Goal: Information Seeking & Learning: Check status

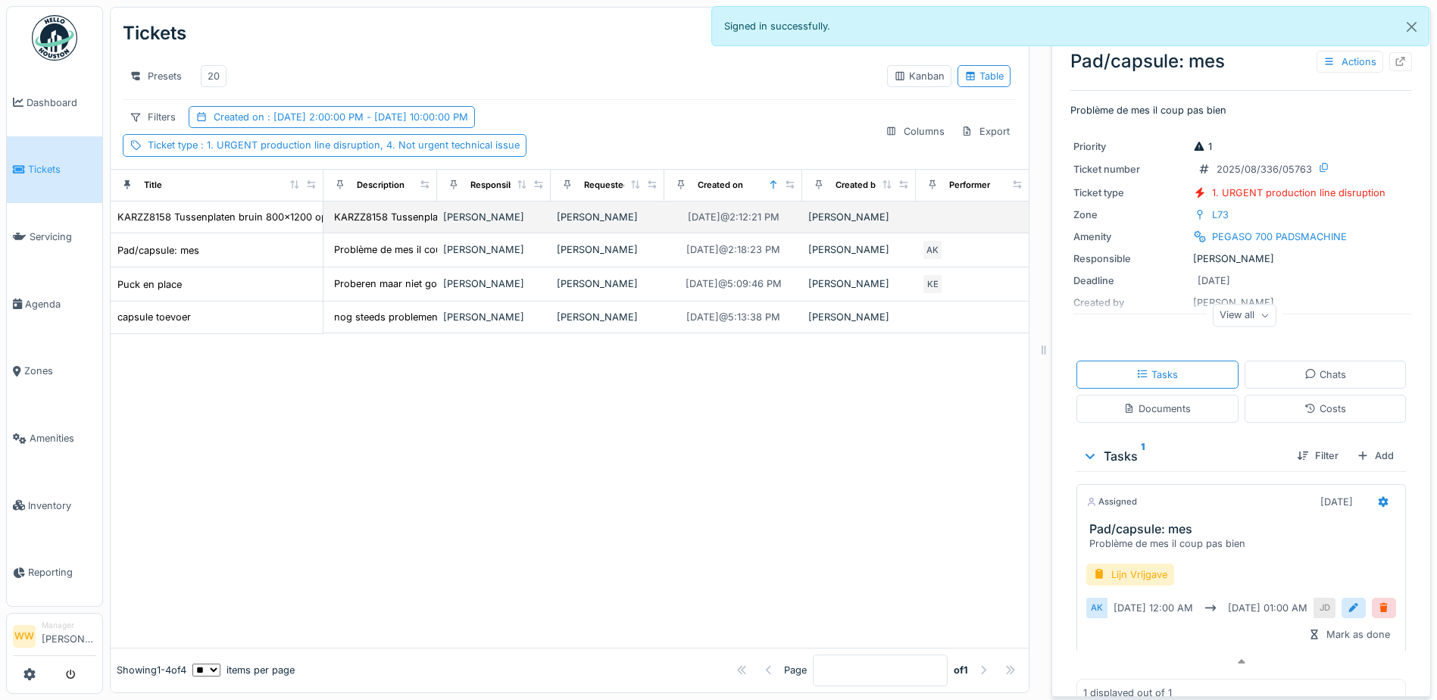
scroll to position [11, 0]
click at [213, 69] on div "20" at bounding box center [214, 76] width 12 height 14
click at [362, 124] on div "Created on : [DATE] 2:00:00 PM - [DATE] 10:00:00 PM" at bounding box center [341, 117] width 254 height 14
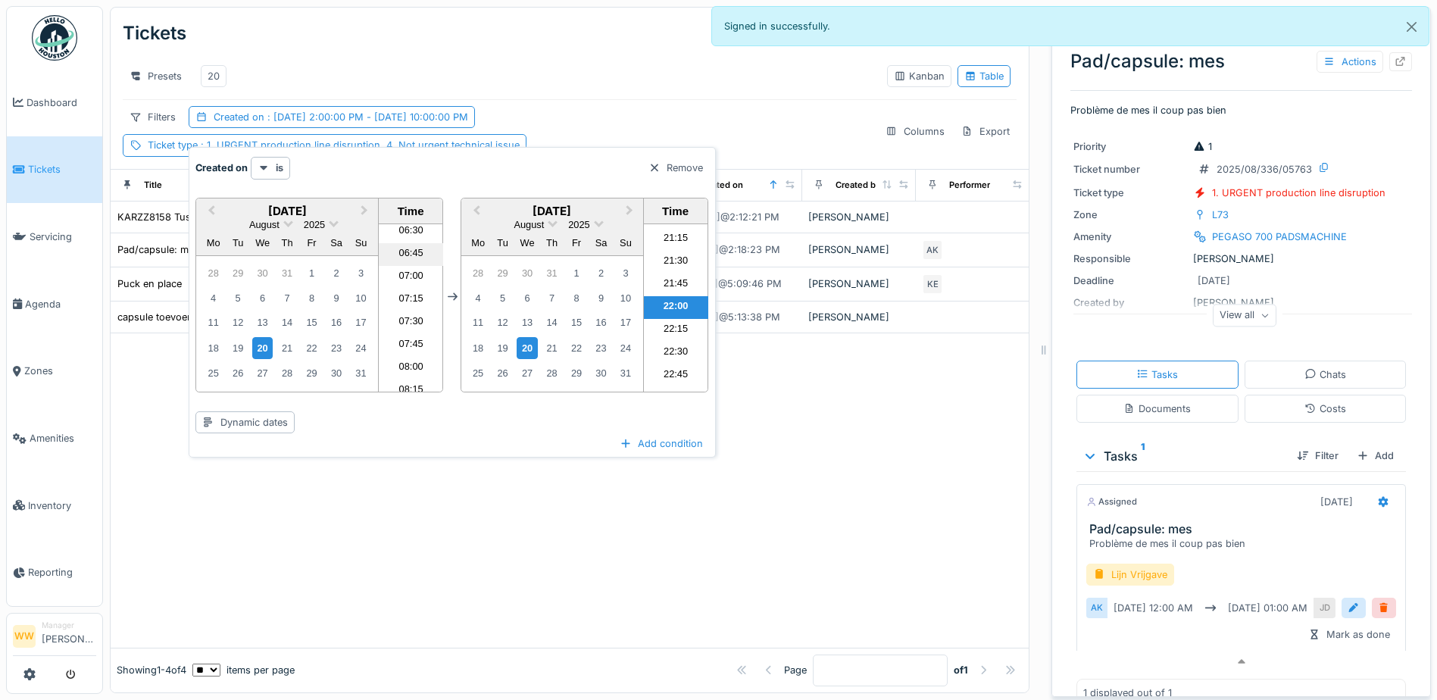
scroll to position [519, 0]
click at [413, 251] on li "06:00" at bounding box center [411, 262] width 64 height 23
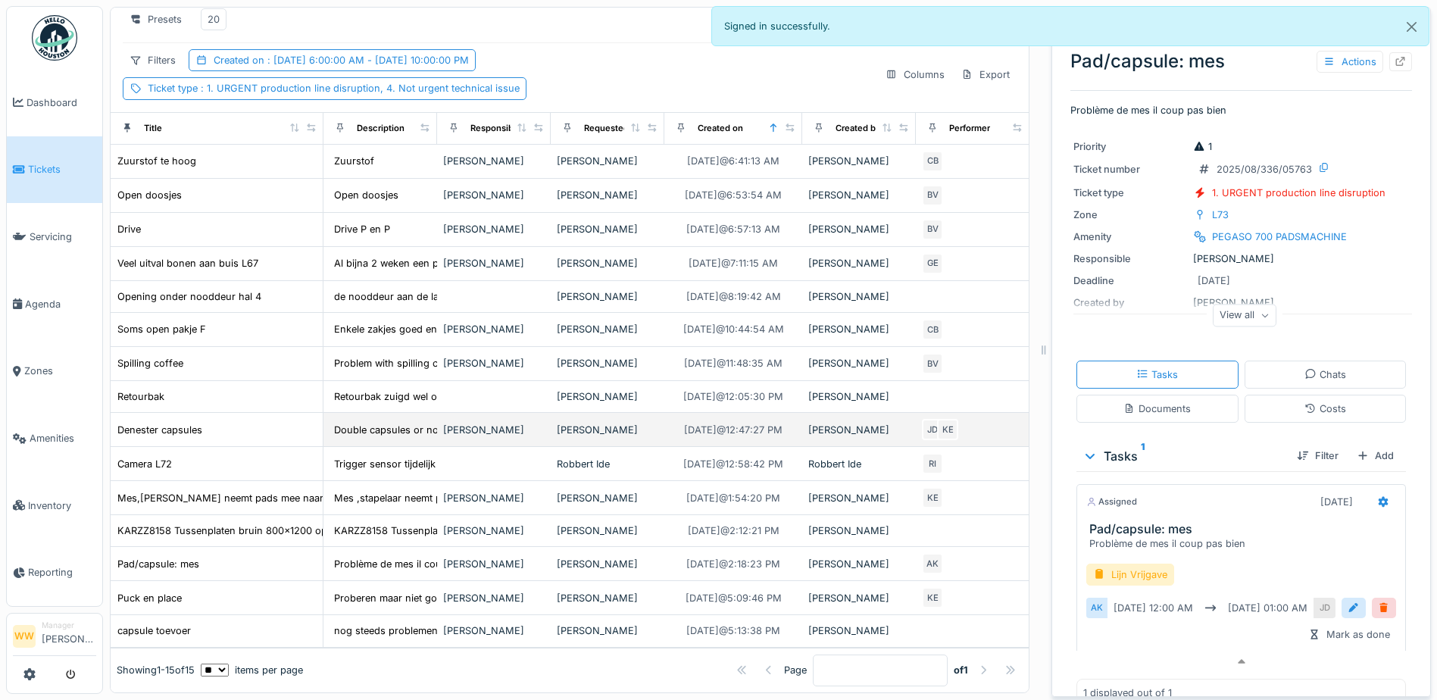
scroll to position [80, 0]
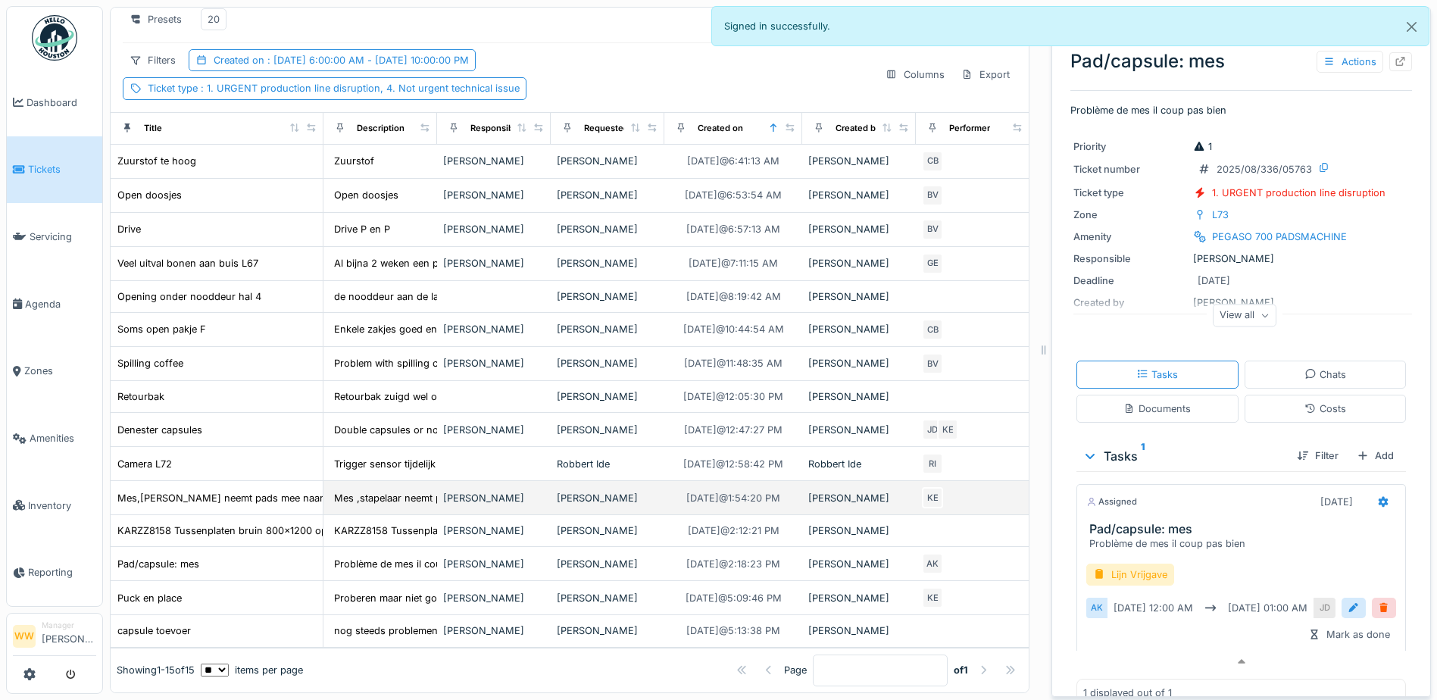
click at [455, 491] on div "[PERSON_NAME]" at bounding box center [493, 498] width 101 height 14
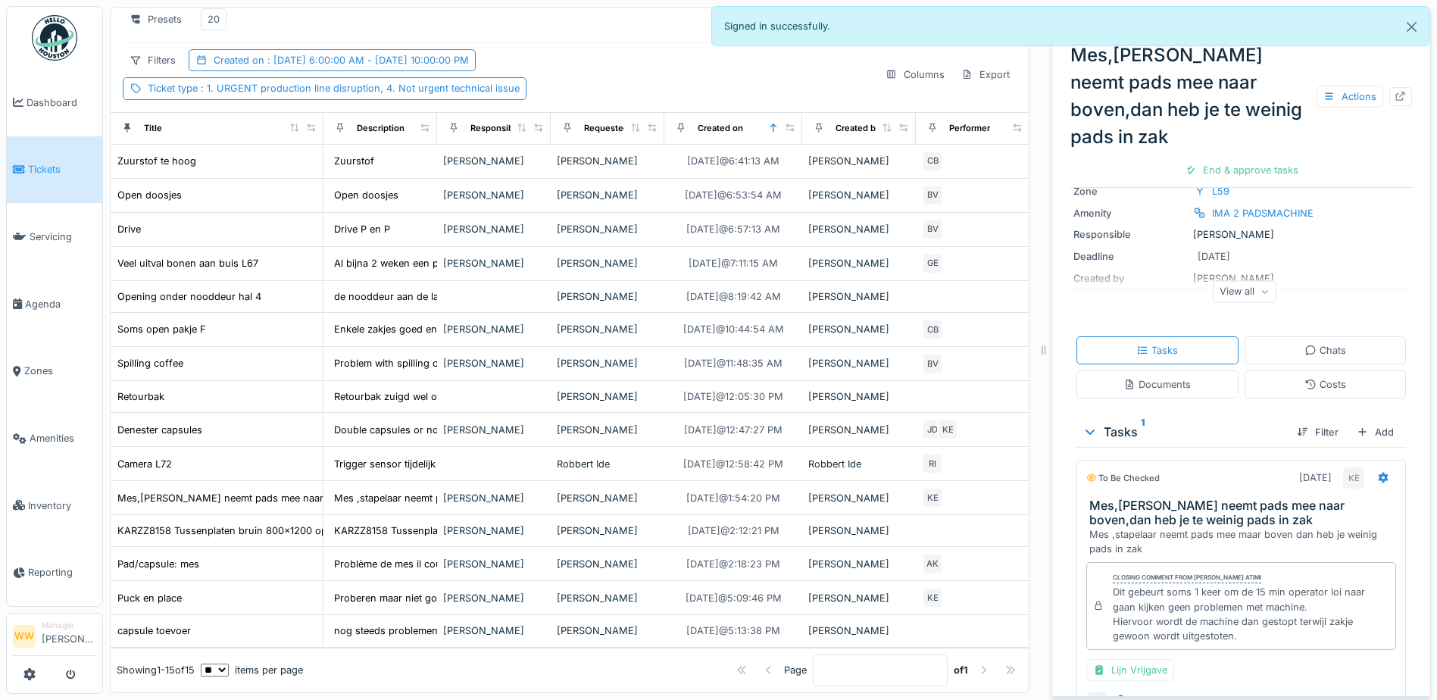
scroll to position [151, 0]
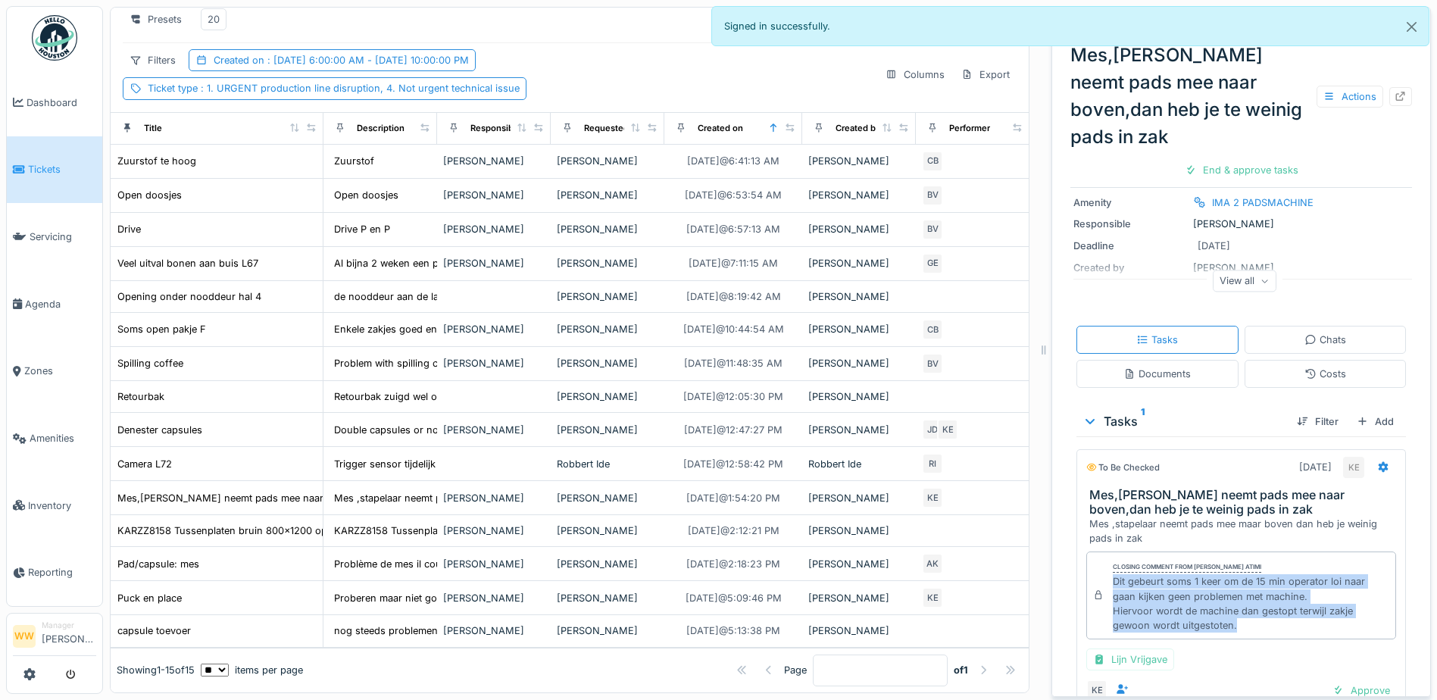
drag, startPoint x: 1104, startPoint y: 545, endPoint x: 1230, endPoint y: 592, distance: 135.2
click at [1230, 592] on div "Closing comment from [PERSON_NAME] El atimi Dit gebeurt soms 1 keer om de 15 mi…" at bounding box center [1241, 595] width 310 height 88
copy div "Dit gebeurt soms 1 keer om de 15 min operator loi naar gaan kijken geen problem…"
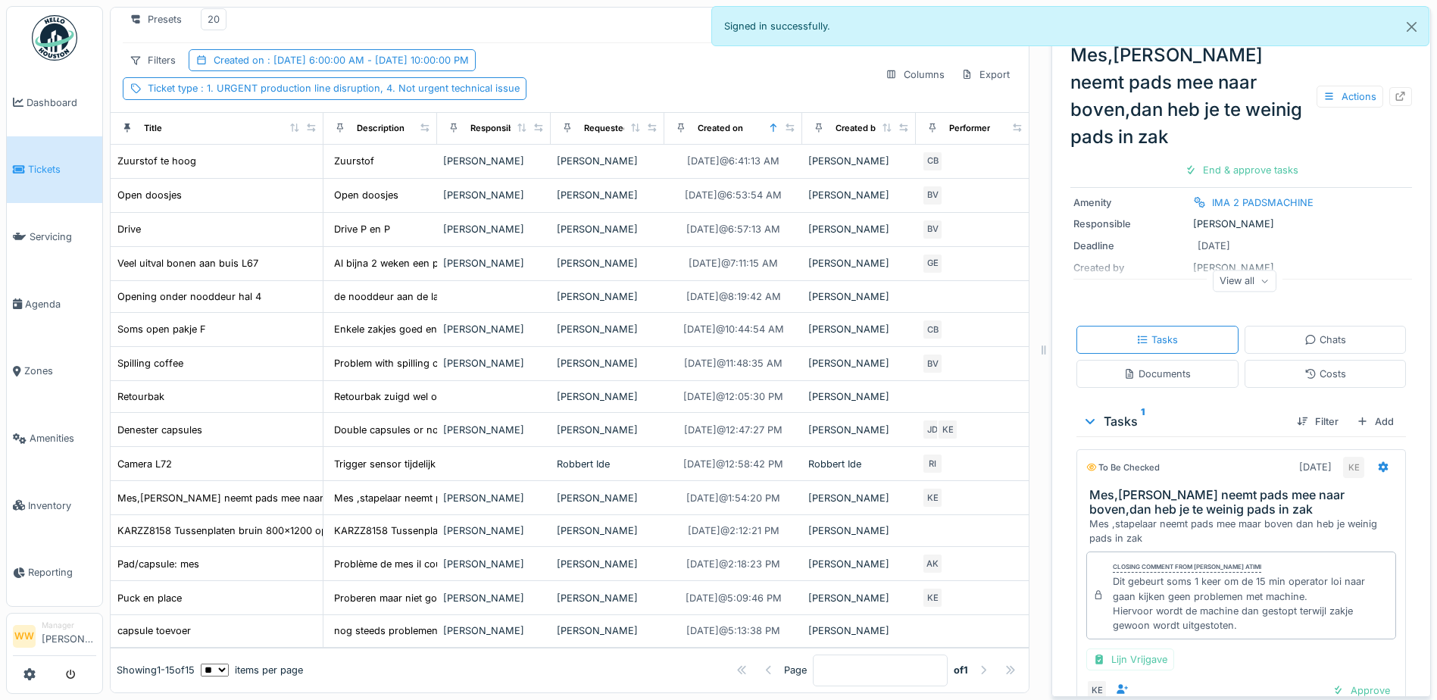
click at [1281, 517] on div "Mes ,stapelaar neemt pads mee maar boven dan heb je weinig pads in zak" at bounding box center [1244, 531] width 310 height 29
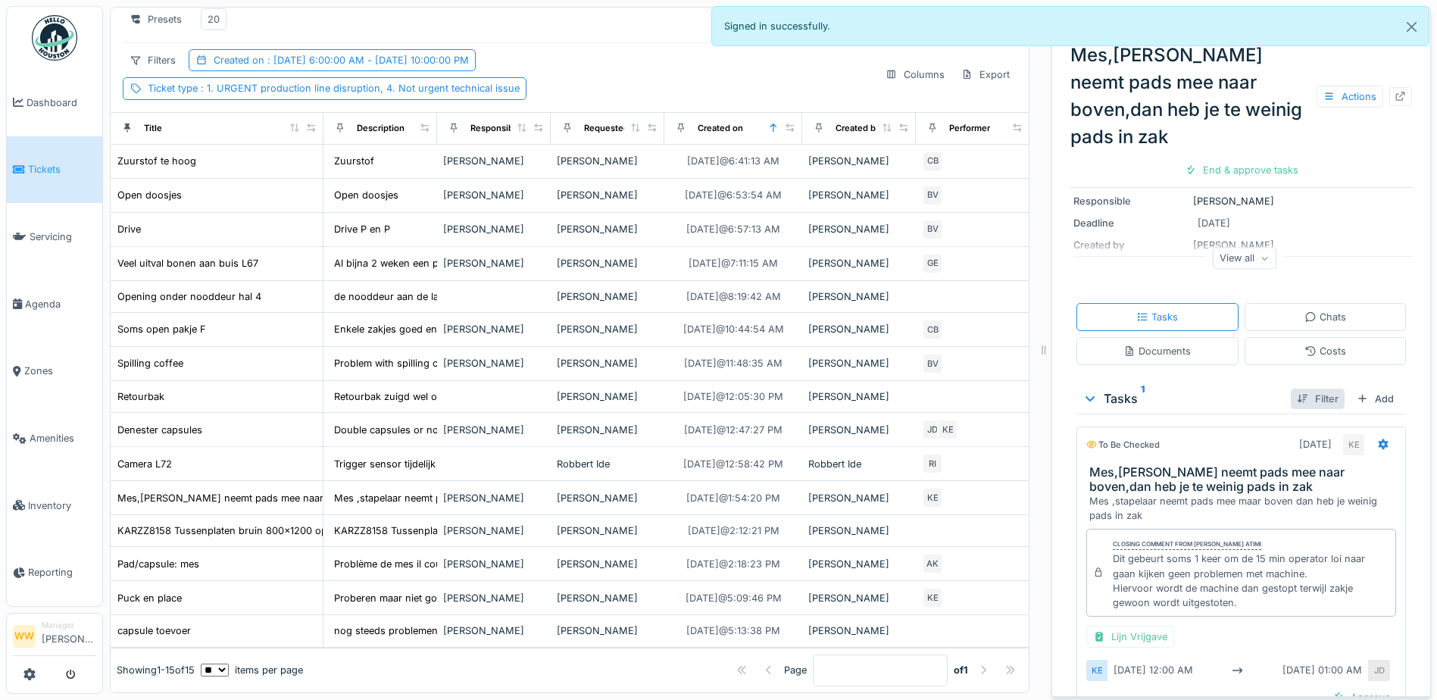
scroll to position [236, 0]
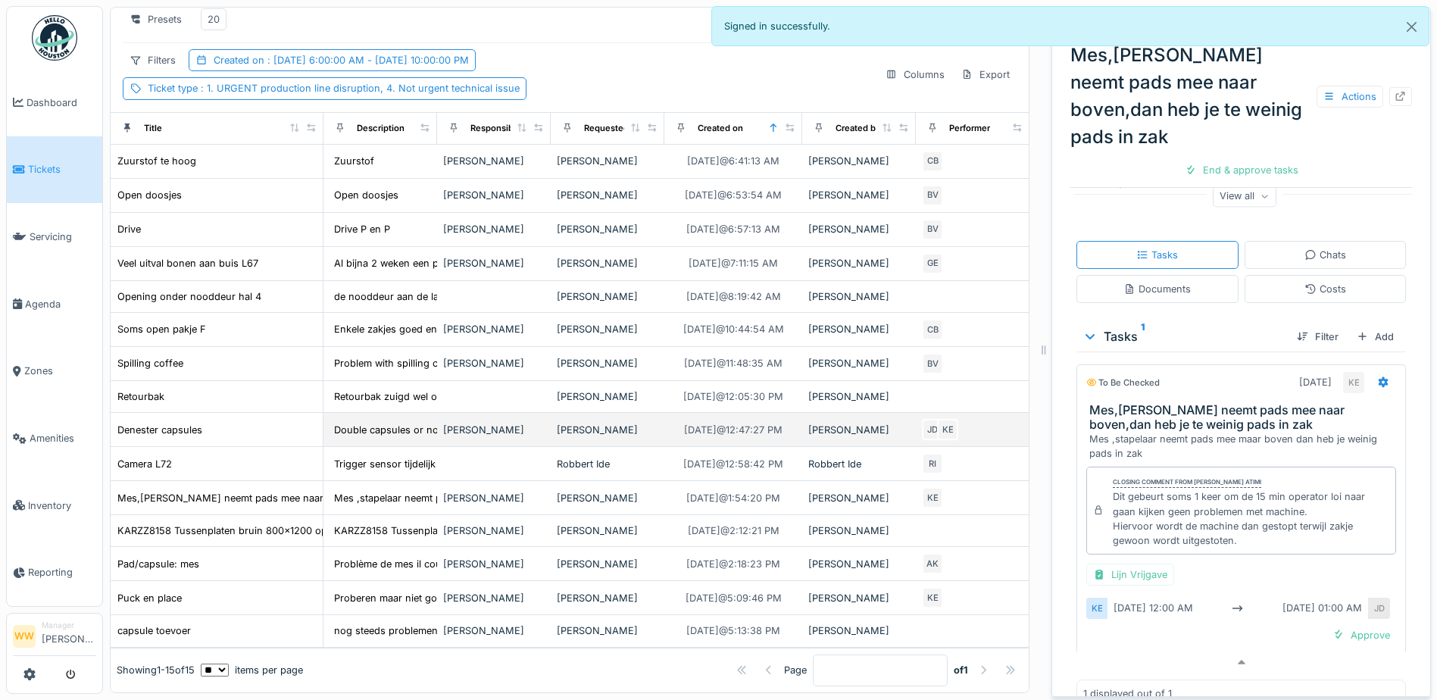
click at [598, 416] on td "[PERSON_NAME]" at bounding box center [608, 430] width 114 height 34
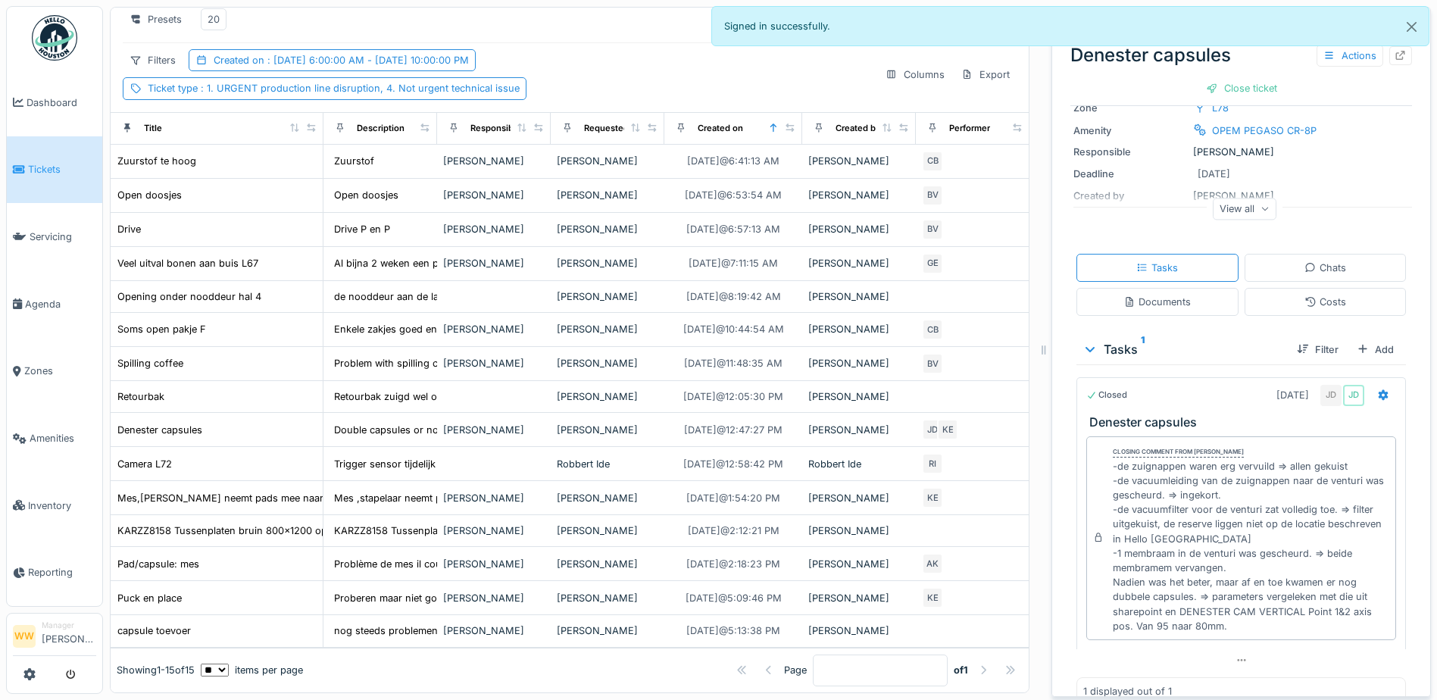
scroll to position [151, 0]
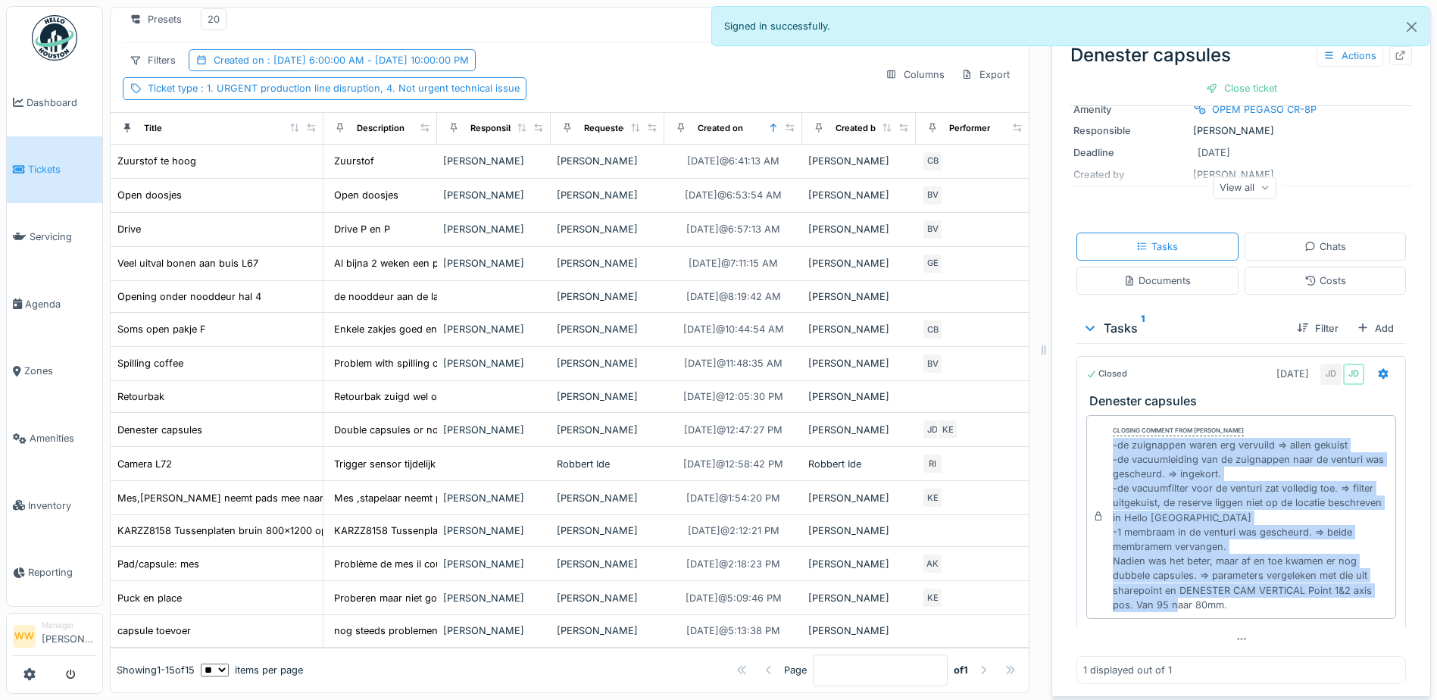
drag, startPoint x: 1097, startPoint y: 429, endPoint x: 1218, endPoint y: 598, distance: 207.3
click at [1218, 598] on div "Closing comment from [PERSON_NAME] De wit -de zuignappen waren erg vervuild => …" at bounding box center [1241, 517] width 310 height 204
copy div "-de zuignappen waren erg vervuild => allen gekuist -de vacuumleiding van de zui…"
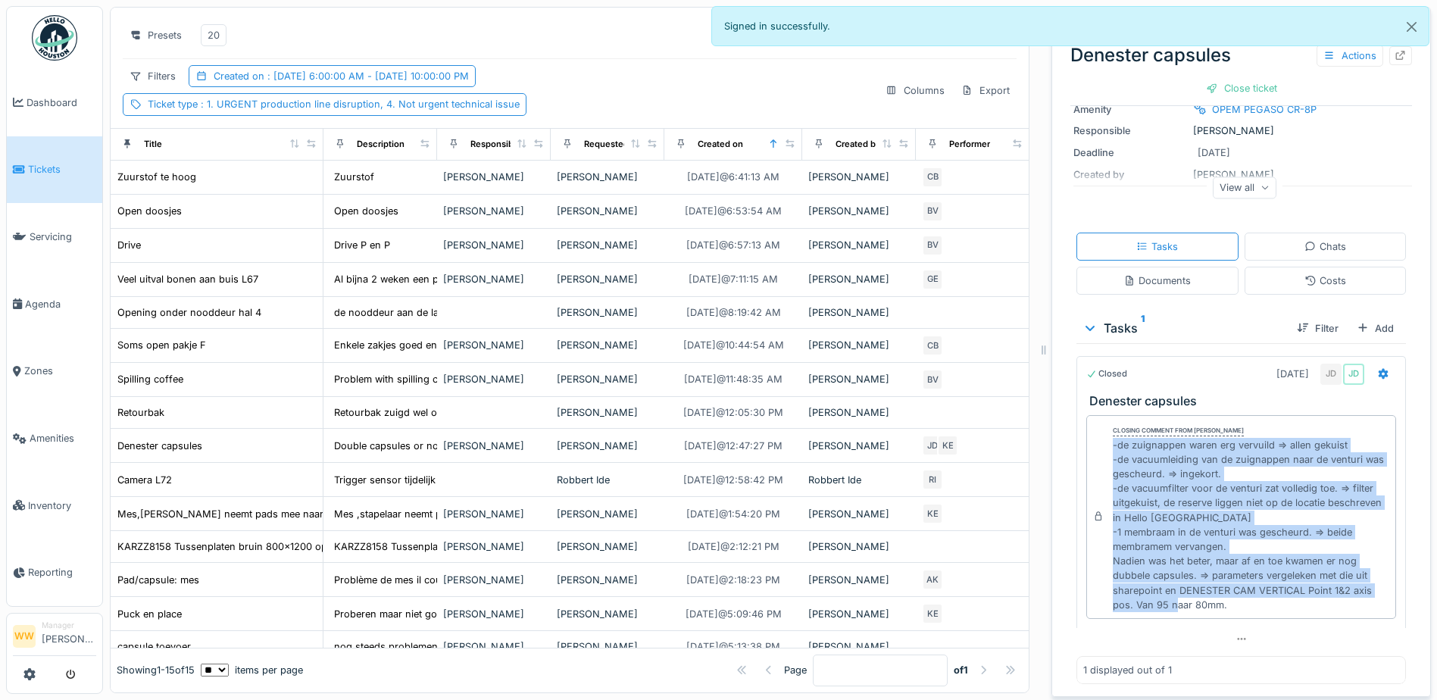
scroll to position [80, 0]
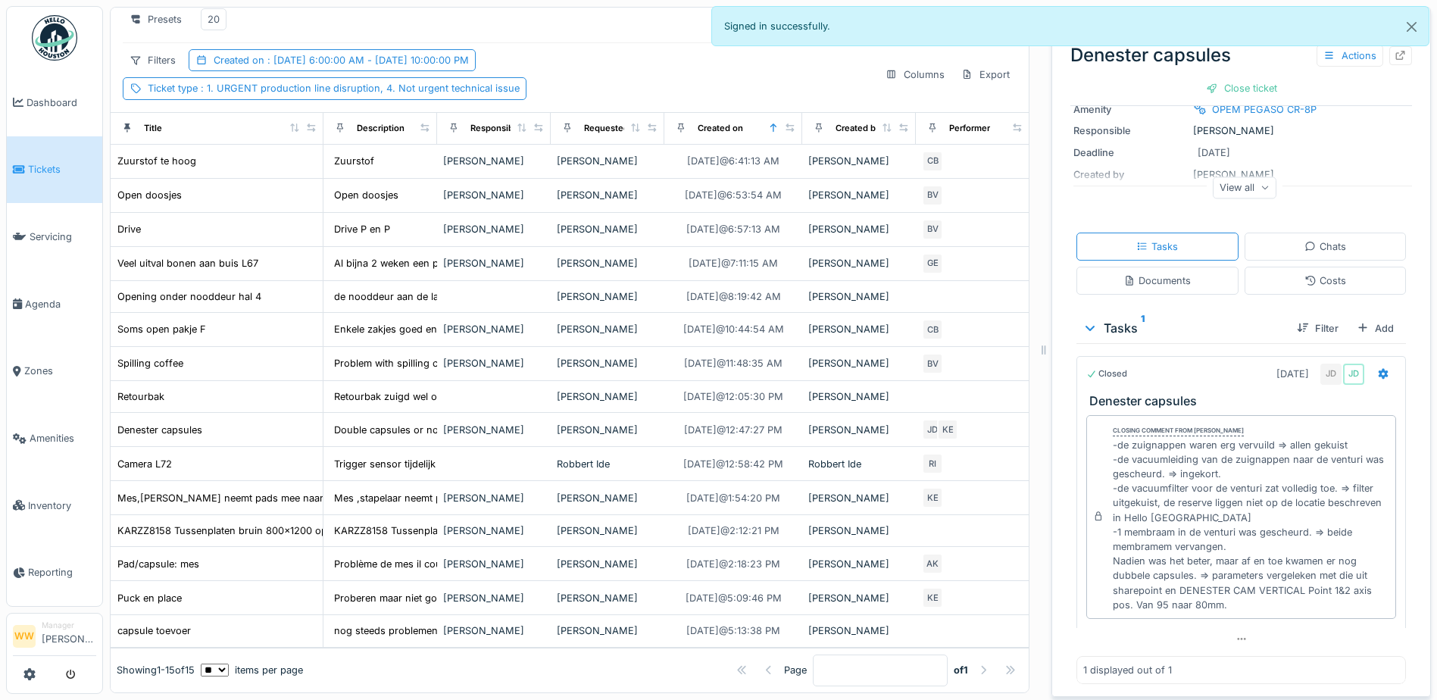
click at [1036, 165] on div at bounding box center [1043, 350] width 15 height 700
